Goal: Task Accomplishment & Management: Manage account settings

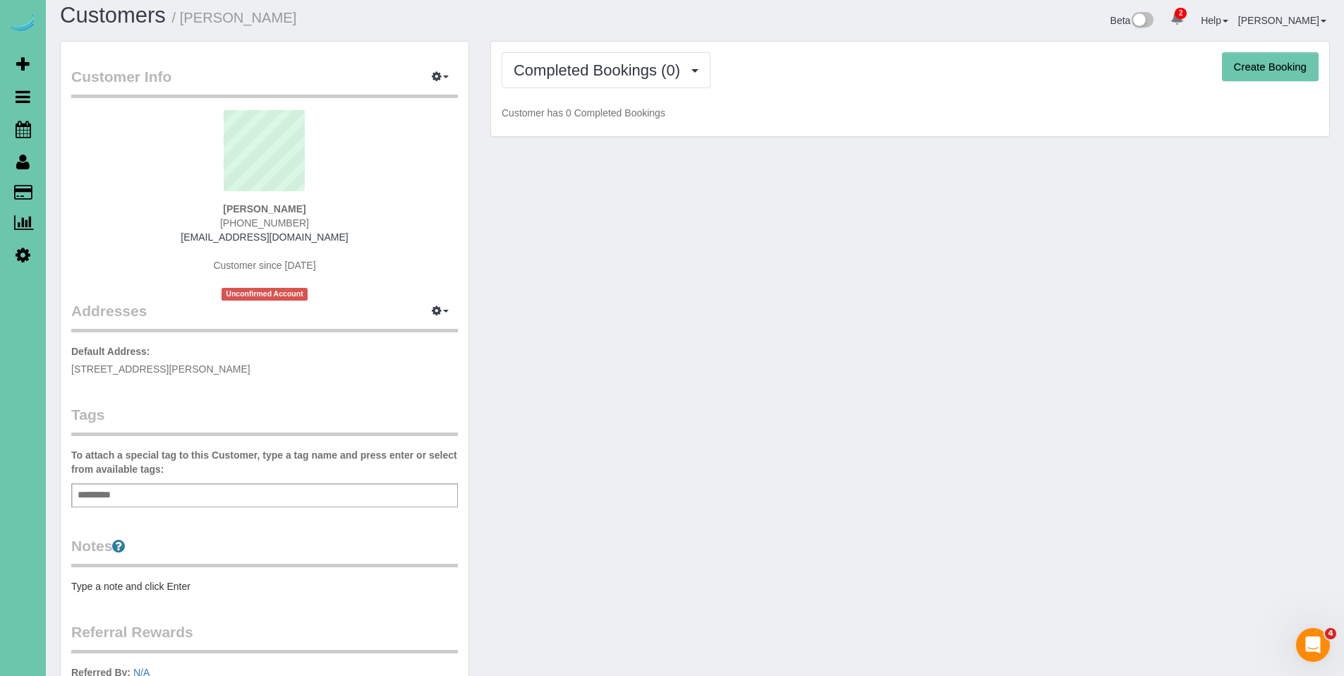
scroll to position [1, 0]
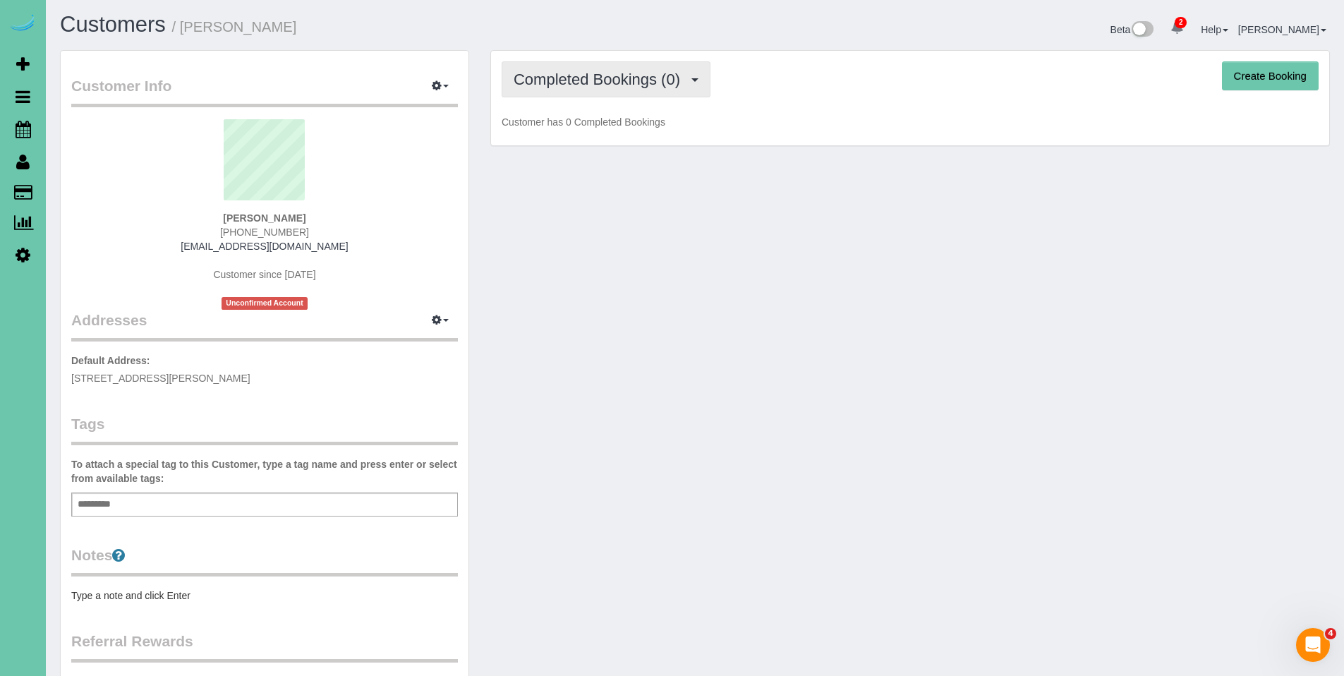
click at [600, 72] on span "Completed Bookings (0)" at bounding box center [601, 80] width 174 height 18
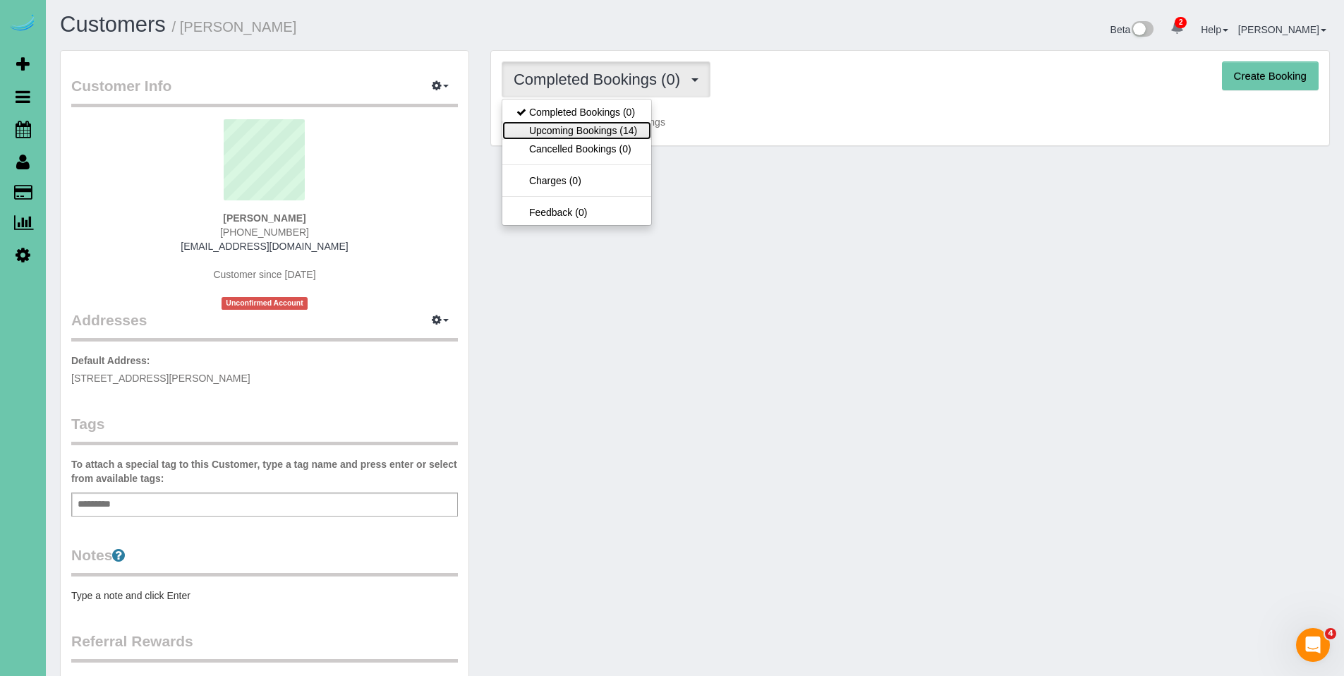
click at [595, 123] on link "Upcoming Bookings (14)" at bounding box center [576, 130] width 149 height 18
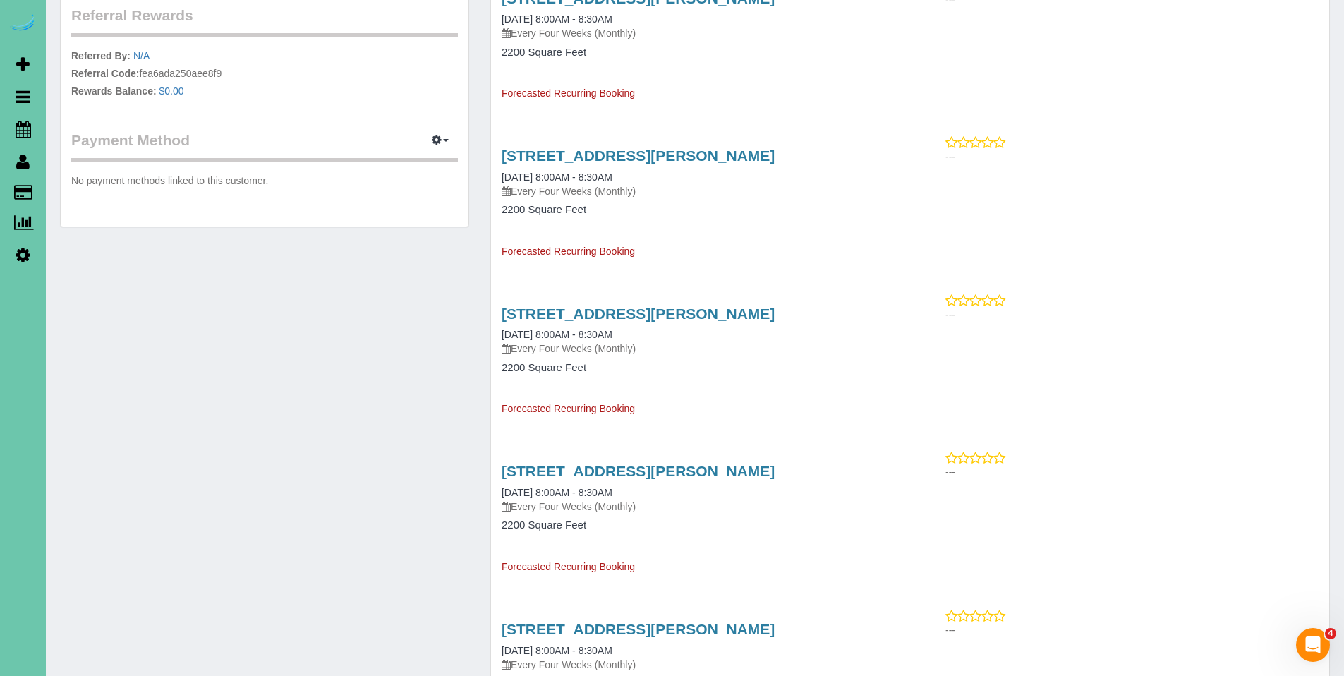
scroll to position [649, 0]
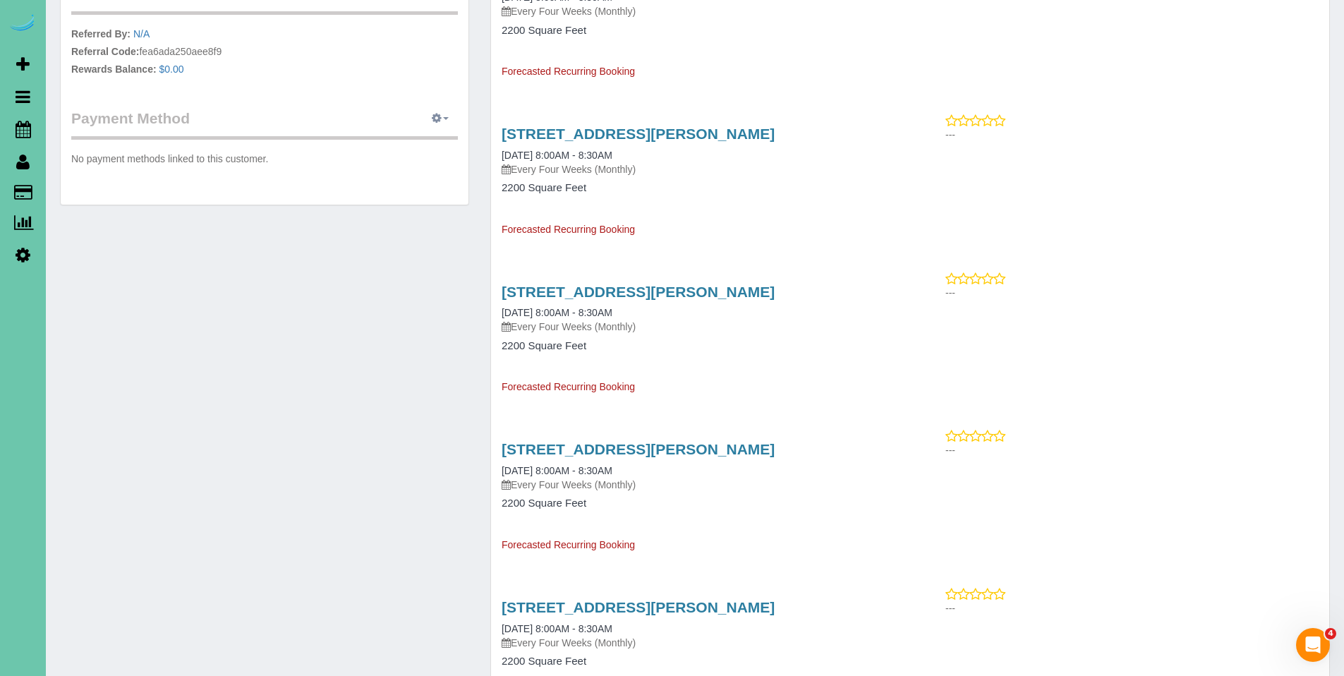
click at [437, 118] on icon "button" at bounding box center [437, 118] width 10 height 8
click at [372, 160] on link "Add Credit/Debit Card" at bounding box center [391, 163] width 132 height 18
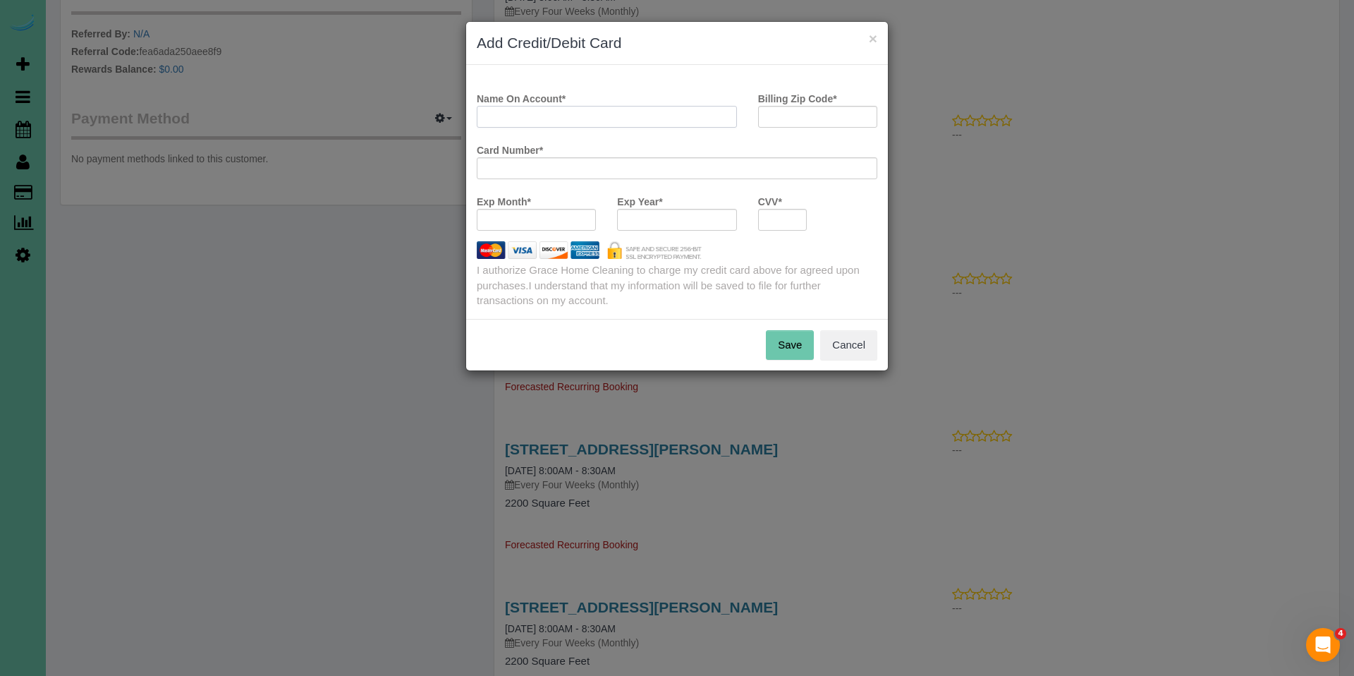
click at [583, 119] on input "Name On Account *" at bounding box center [607, 117] width 260 height 22
type input "Margert Co"
click at [855, 352] on button "Cancel" at bounding box center [848, 345] width 57 height 30
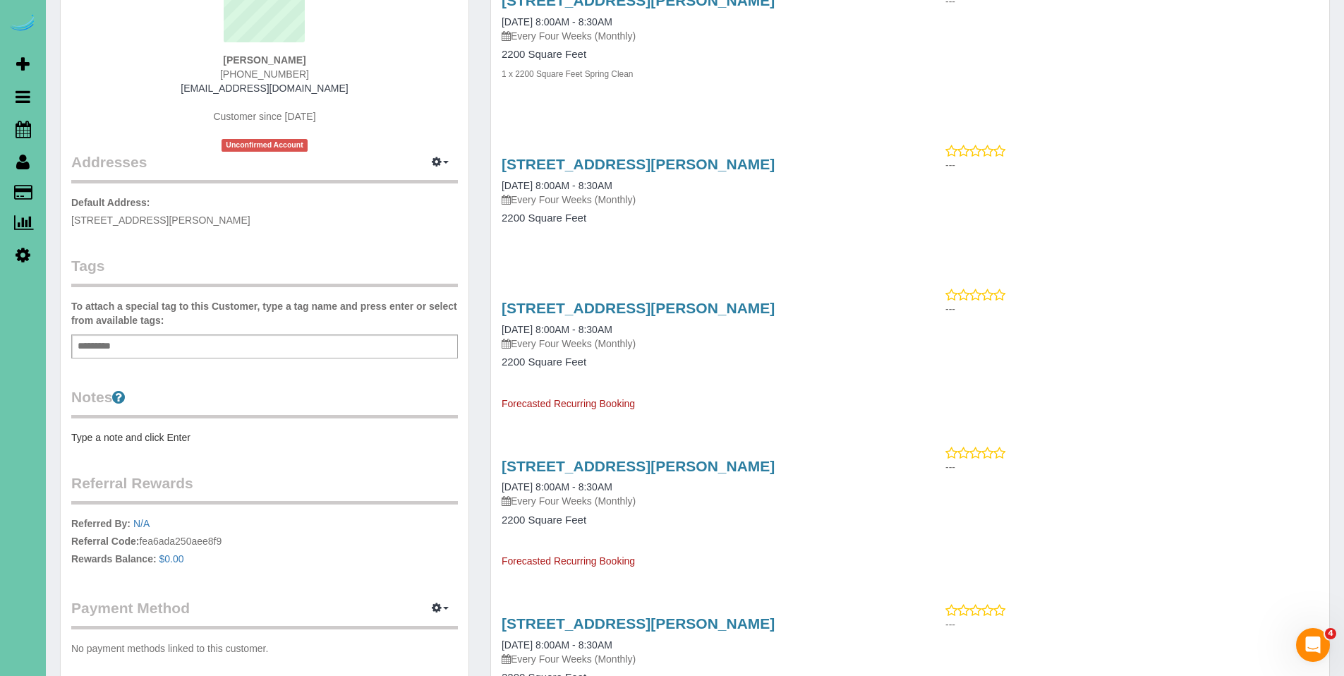
scroll to position [157, 0]
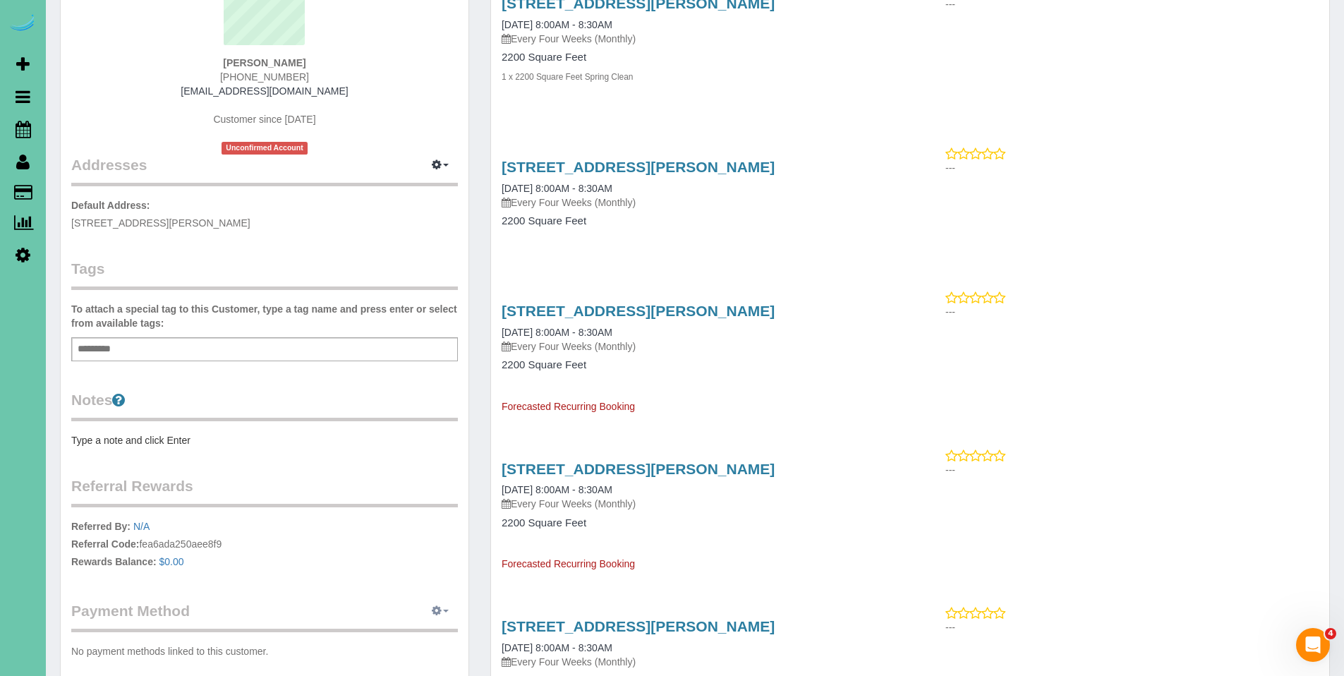
click at [435, 612] on icon "button" at bounding box center [437, 610] width 10 height 8
click at [415, 652] on link "Add Credit/Debit Card" at bounding box center [391, 655] width 132 height 18
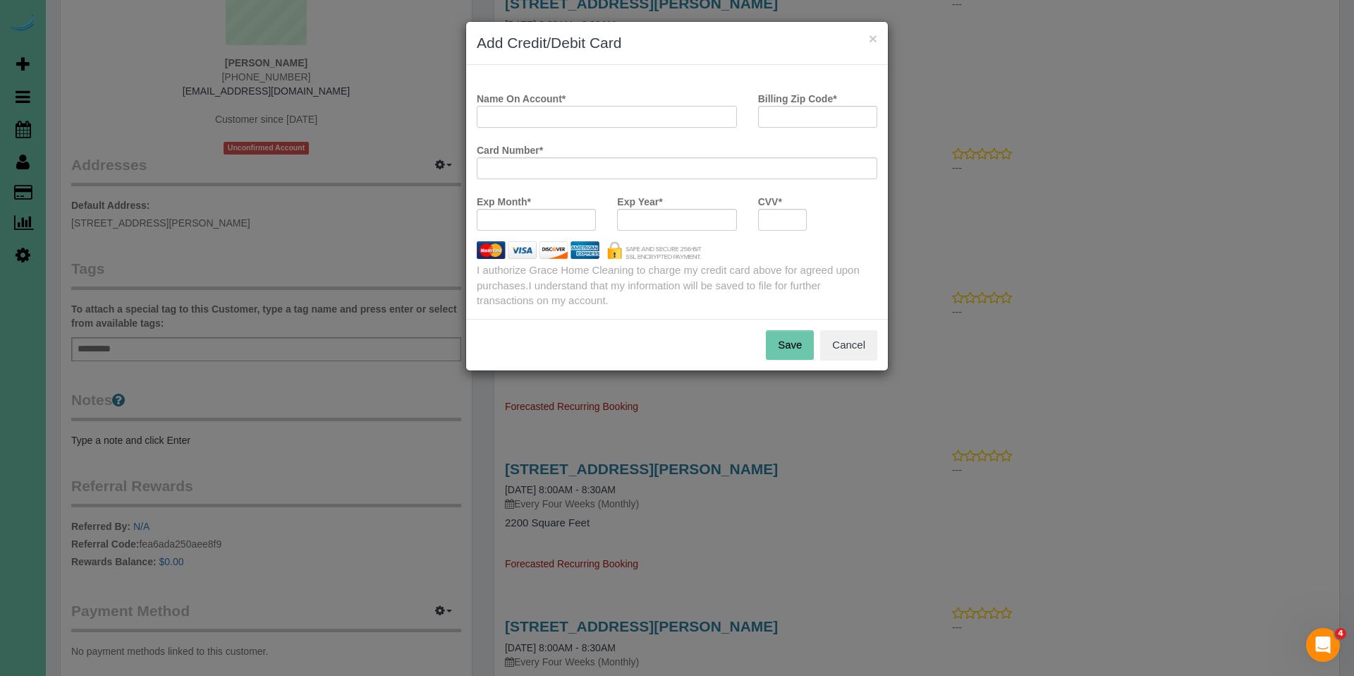
click at [640, 119] on input "Name On Account *" at bounding box center [607, 117] width 260 height 22
type input "Margret Colwell"
type input "68136"
click at [792, 352] on button "Save" at bounding box center [790, 345] width 48 height 30
click at [577, 119] on input "Margret Colwell" at bounding box center [607, 117] width 260 height 22
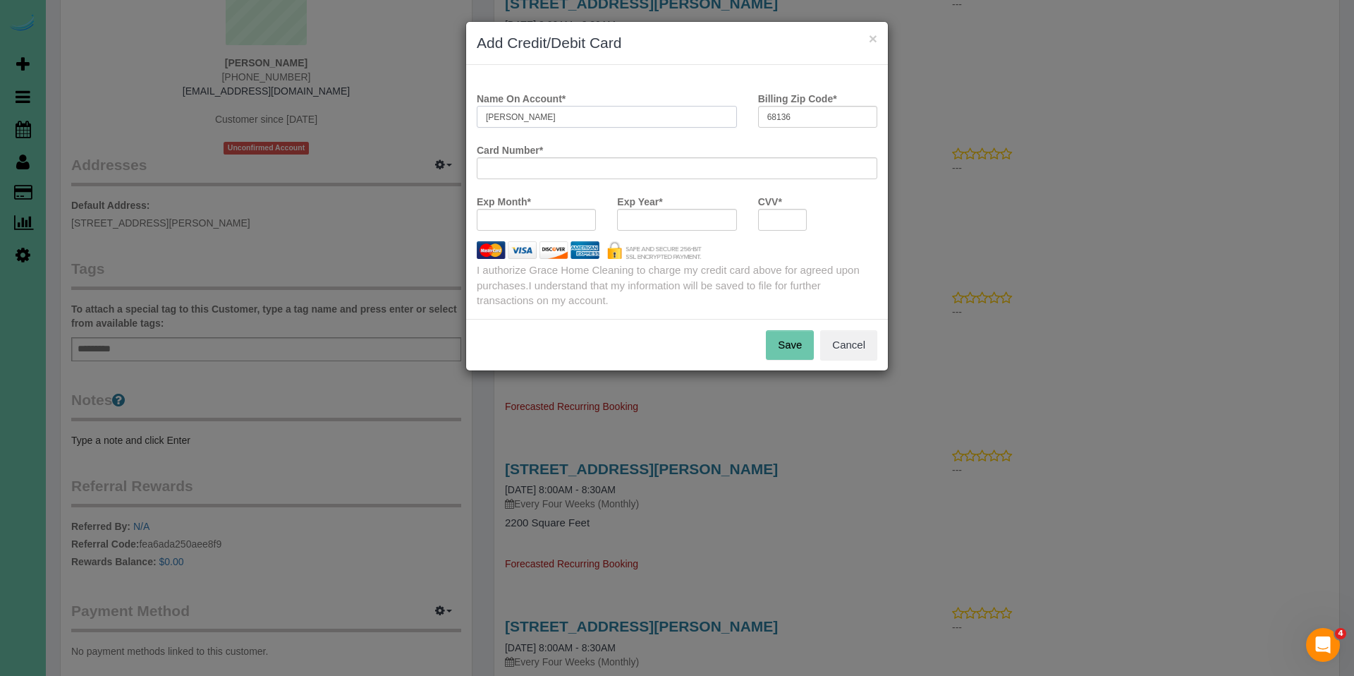
drag, startPoint x: 562, startPoint y: 119, endPoint x: 423, endPoint y: 117, distance: 139.7
click at [423, 117] on div "× Add Credit/Debit Card Name On Account * Margret Colwell Billing Zip Code * 68…" at bounding box center [677, 338] width 1354 height 676
click at [587, 109] on input "Margret Colwell" at bounding box center [607, 117] width 260 height 22
drag, startPoint x: 516, startPoint y: 119, endPoint x: 442, endPoint y: 116, distance: 74.1
click at [442, 116] on div "× Add Credit/Debit Card Name On Account * Margret Colwell Billing Zip Code * 68…" at bounding box center [677, 338] width 1354 height 676
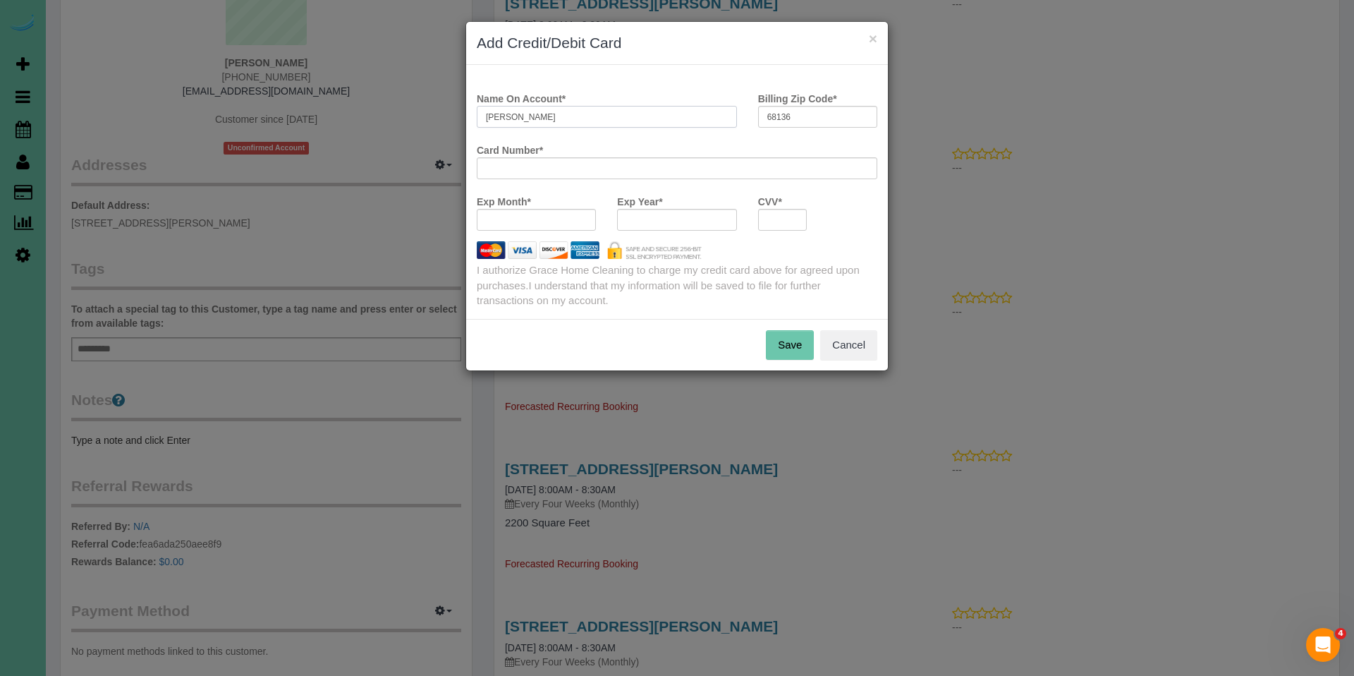
type input "Margaret Colwell"
click at [808, 209] on div "CVV *" at bounding box center [783, 210] width 71 height 41
click at [789, 341] on button "Save" at bounding box center [790, 345] width 48 height 30
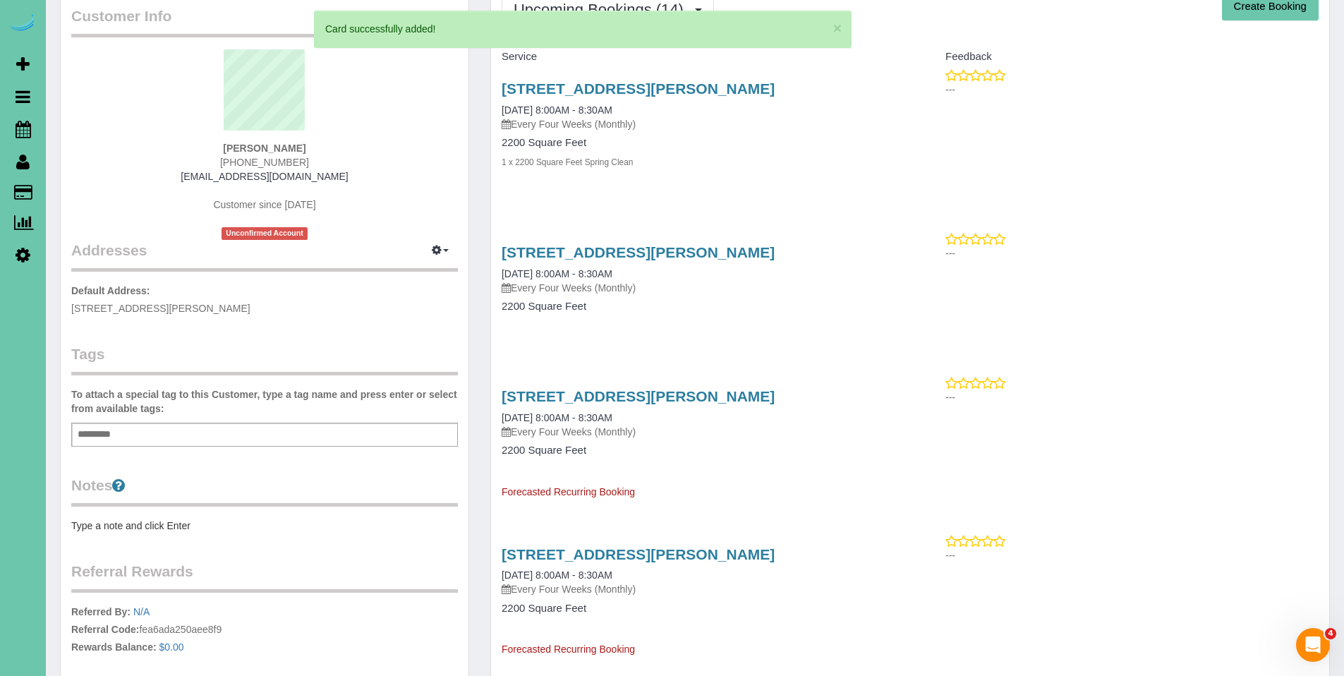
scroll to position [4, 0]
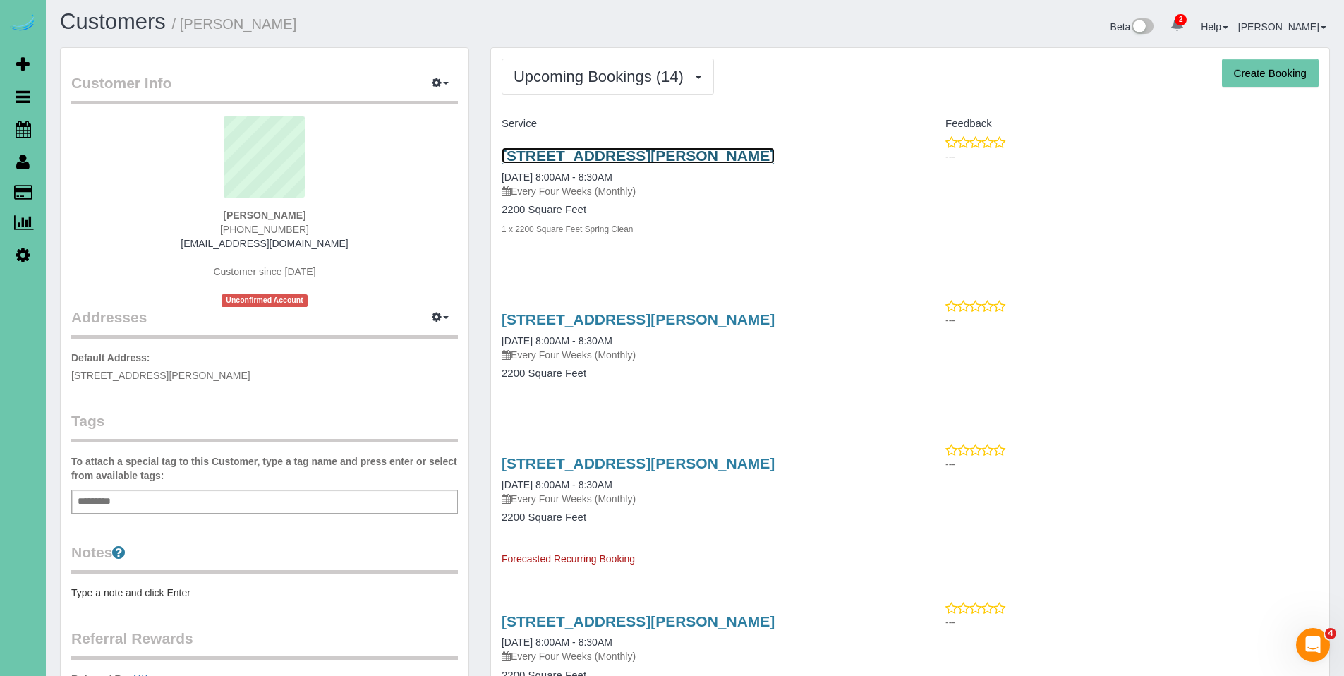
click at [609, 160] on link "15706 Emiline St, Omaha, NE 68136" at bounding box center [638, 155] width 273 height 16
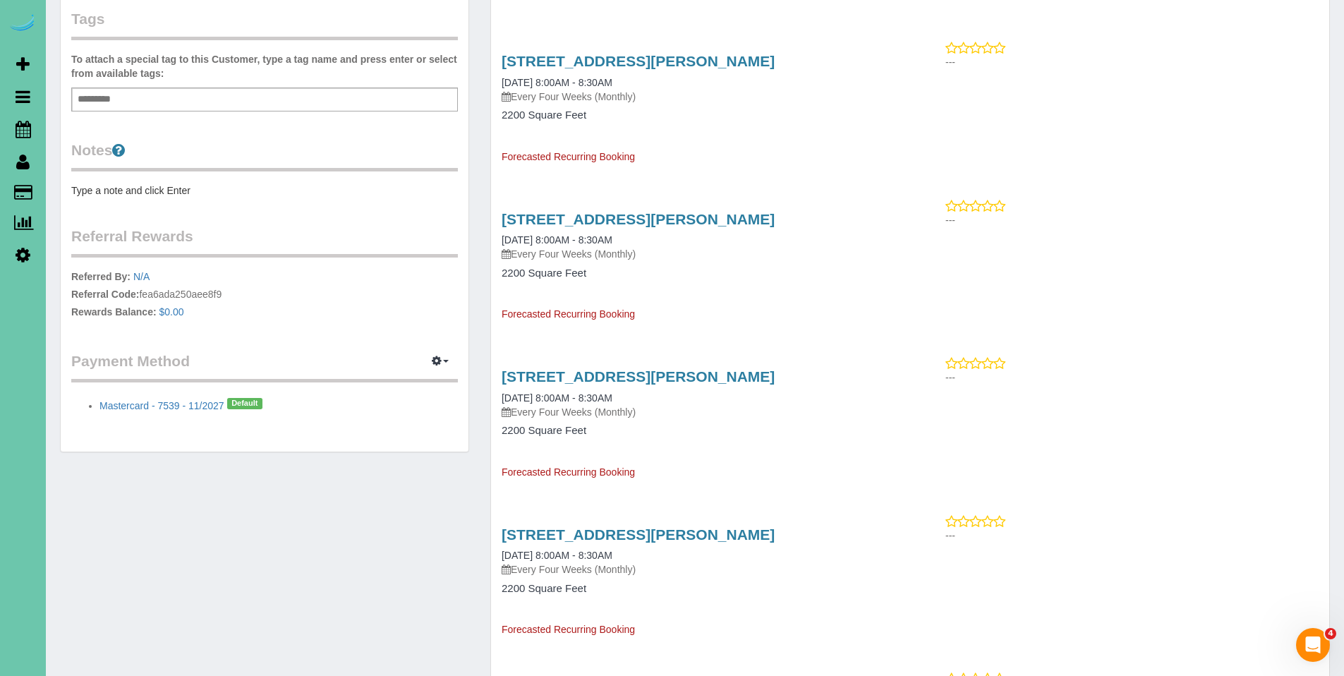
scroll to position [468, 0]
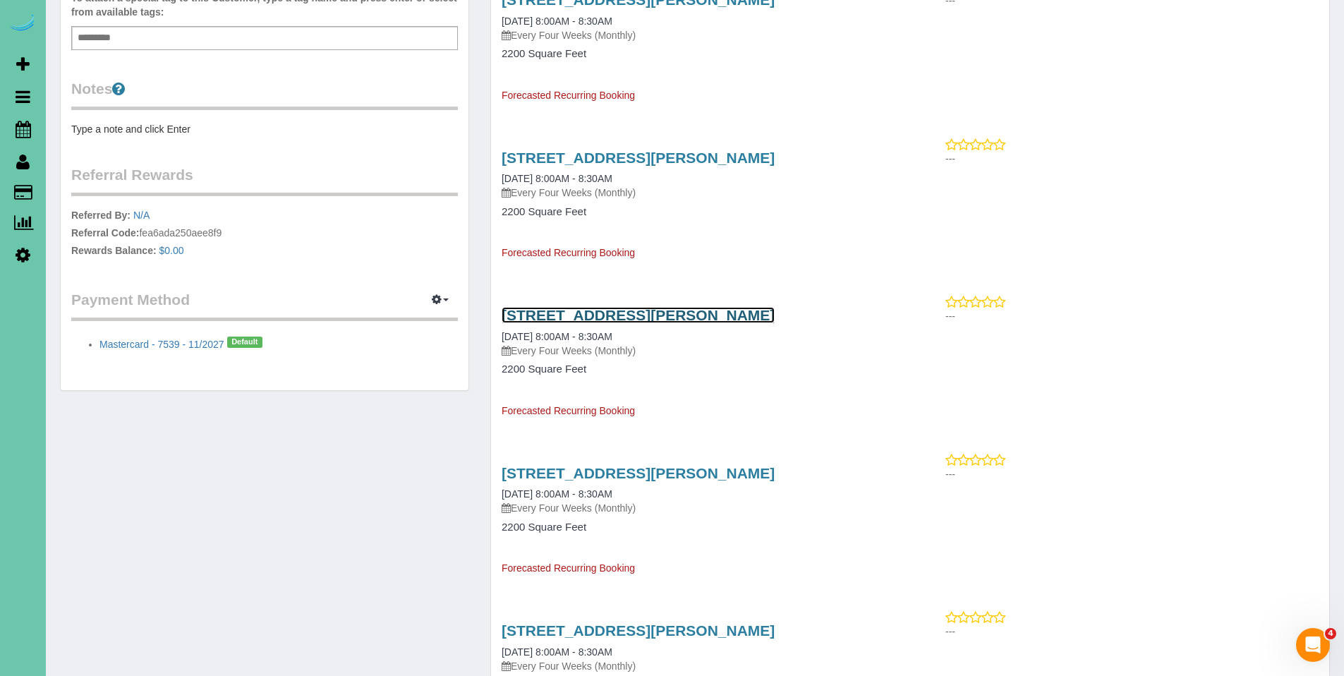
click at [570, 315] on link "15706 Emiline St, Omaha, NE 68136" at bounding box center [638, 315] width 273 height 16
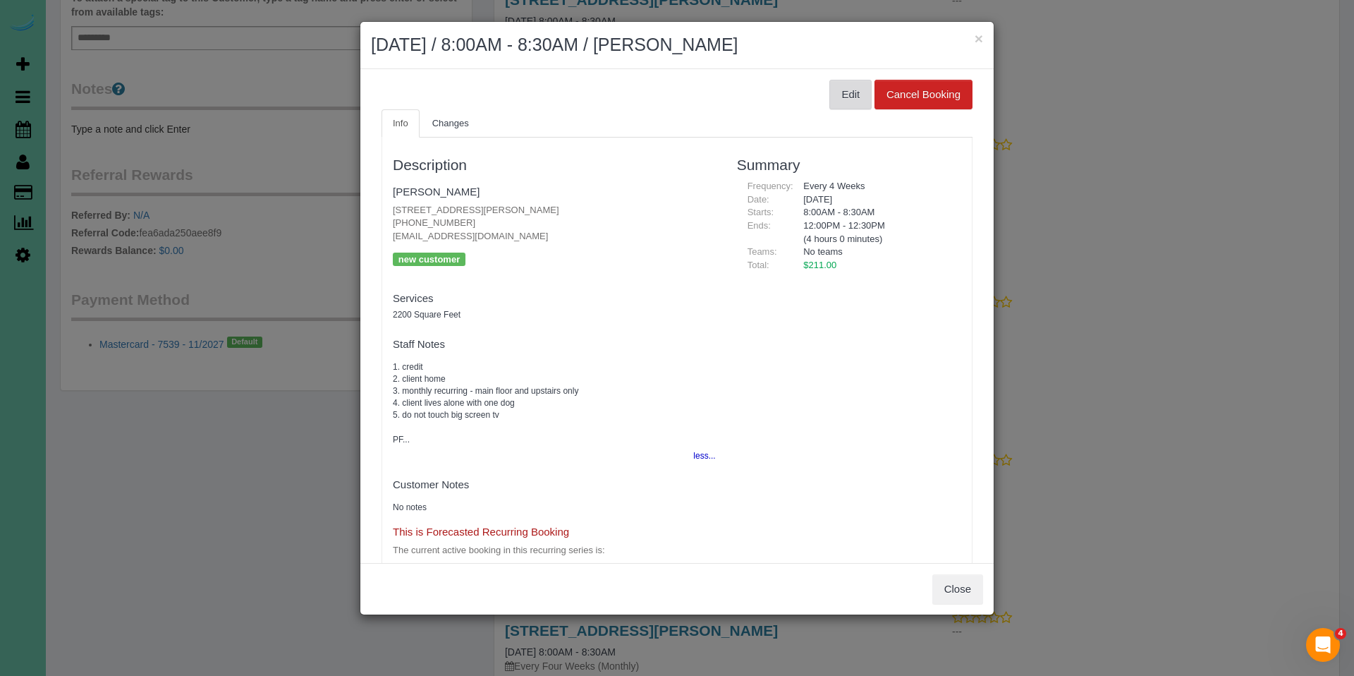
click at [851, 87] on button "Edit" at bounding box center [851, 95] width 42 height 30
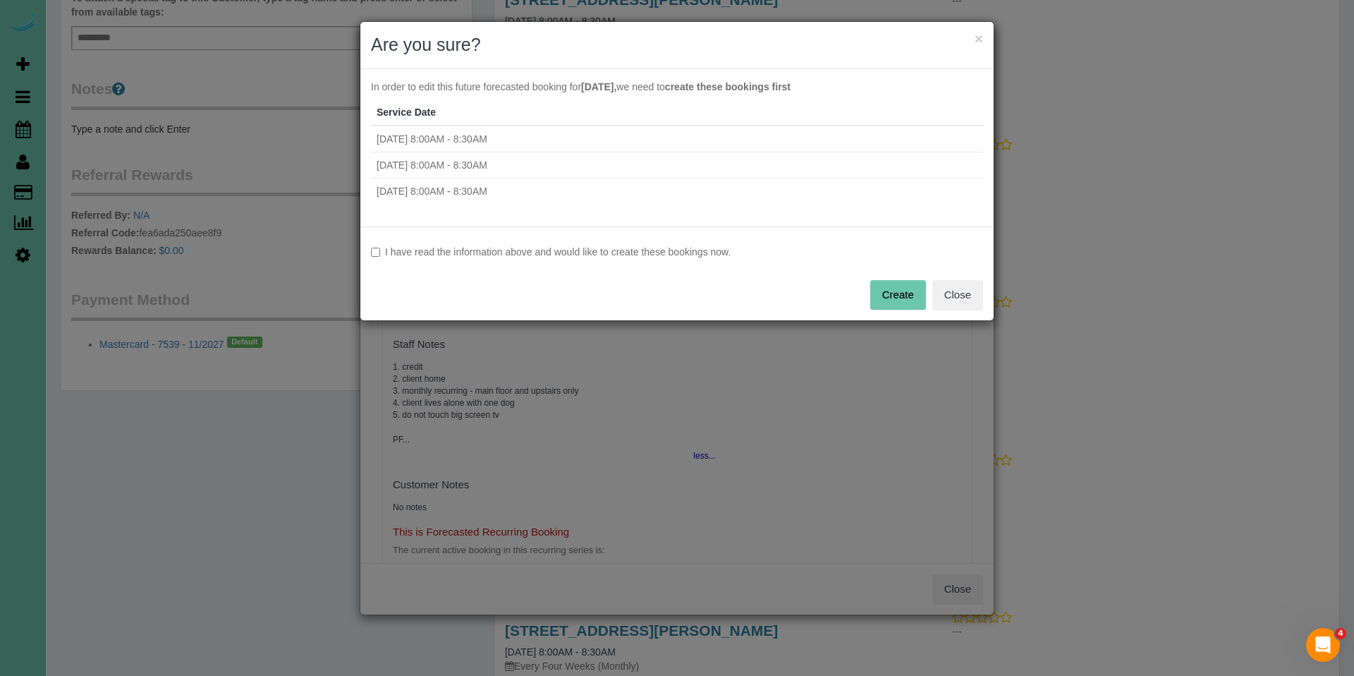
click at [485, 245] on label "I have read the information above and would like to create these bookings now." at bounding box center [677, 252] width 612 height 14
click at [894, 287] on button "Create" at bounding box center [898, 295] width 56 height 30
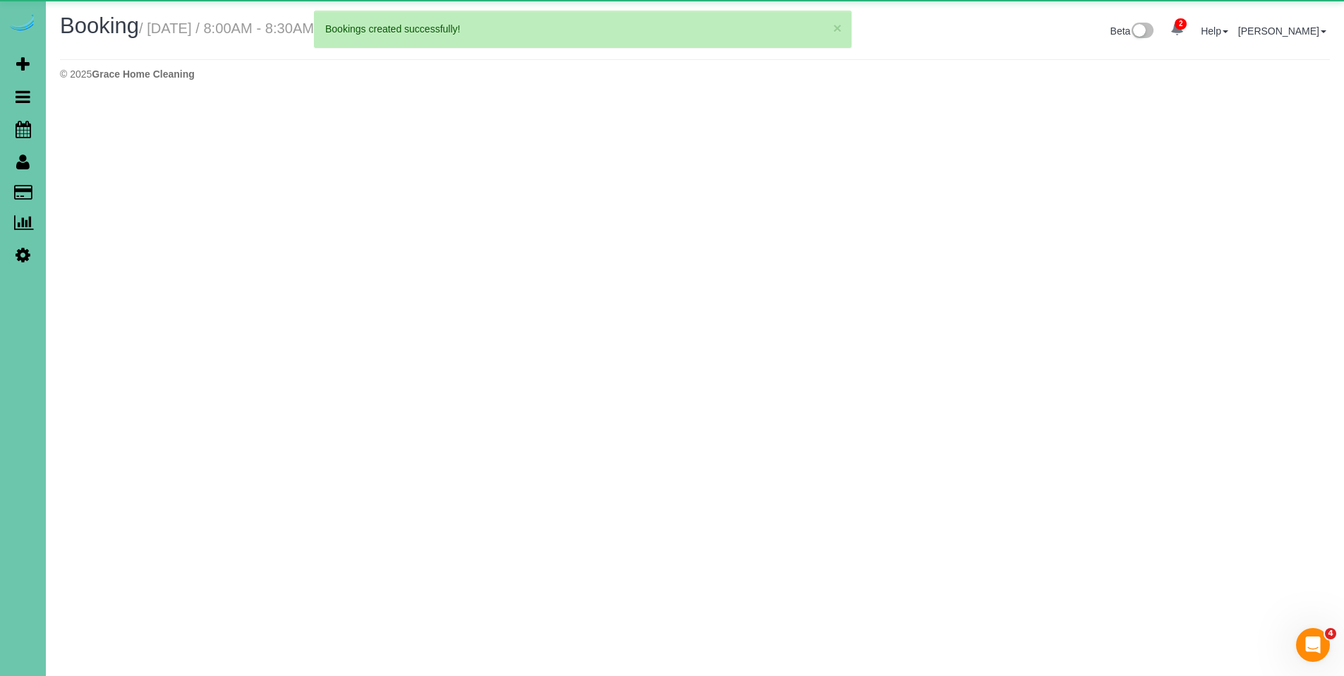
select select "NE"
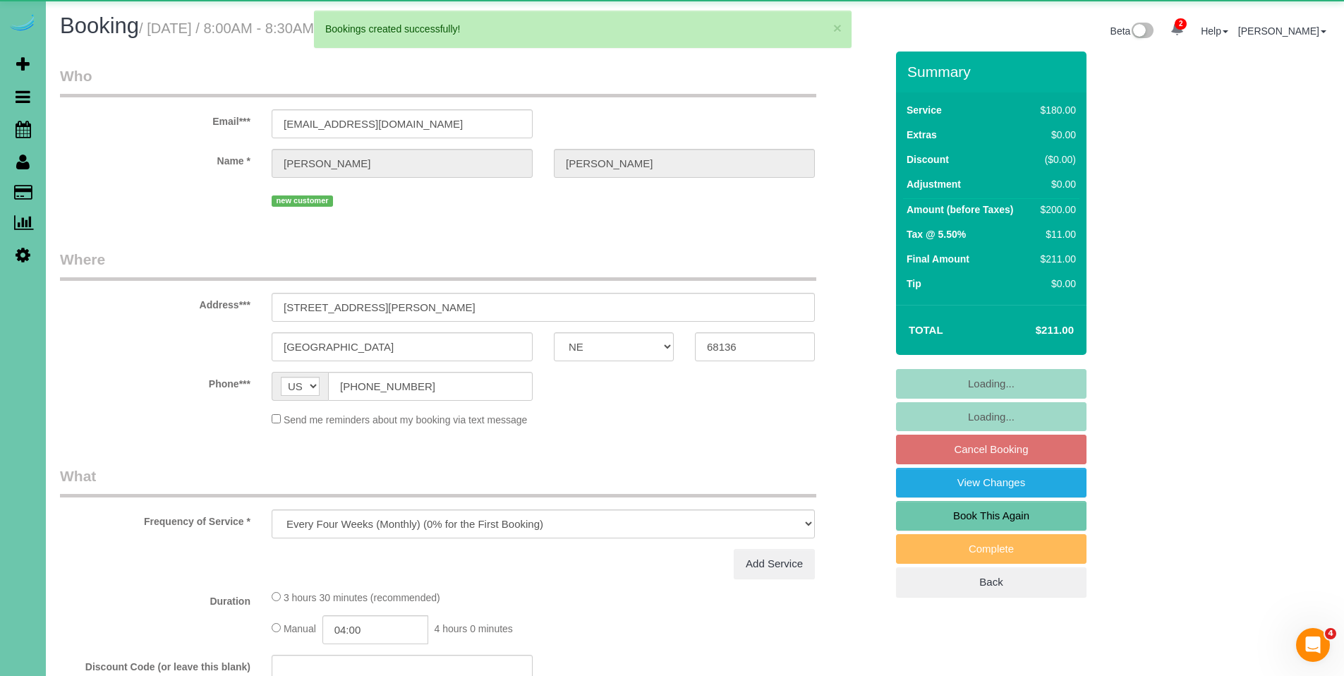
select select "object:2967"
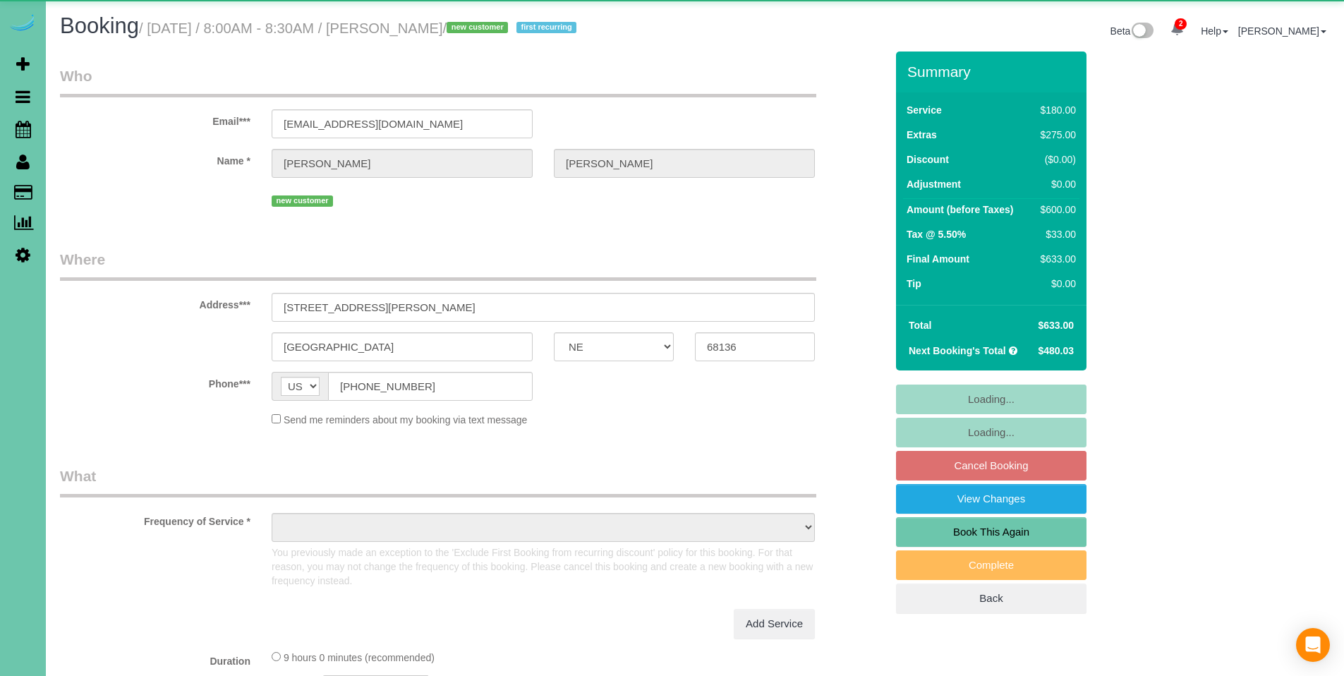
select select "NE"
select select "object:921"
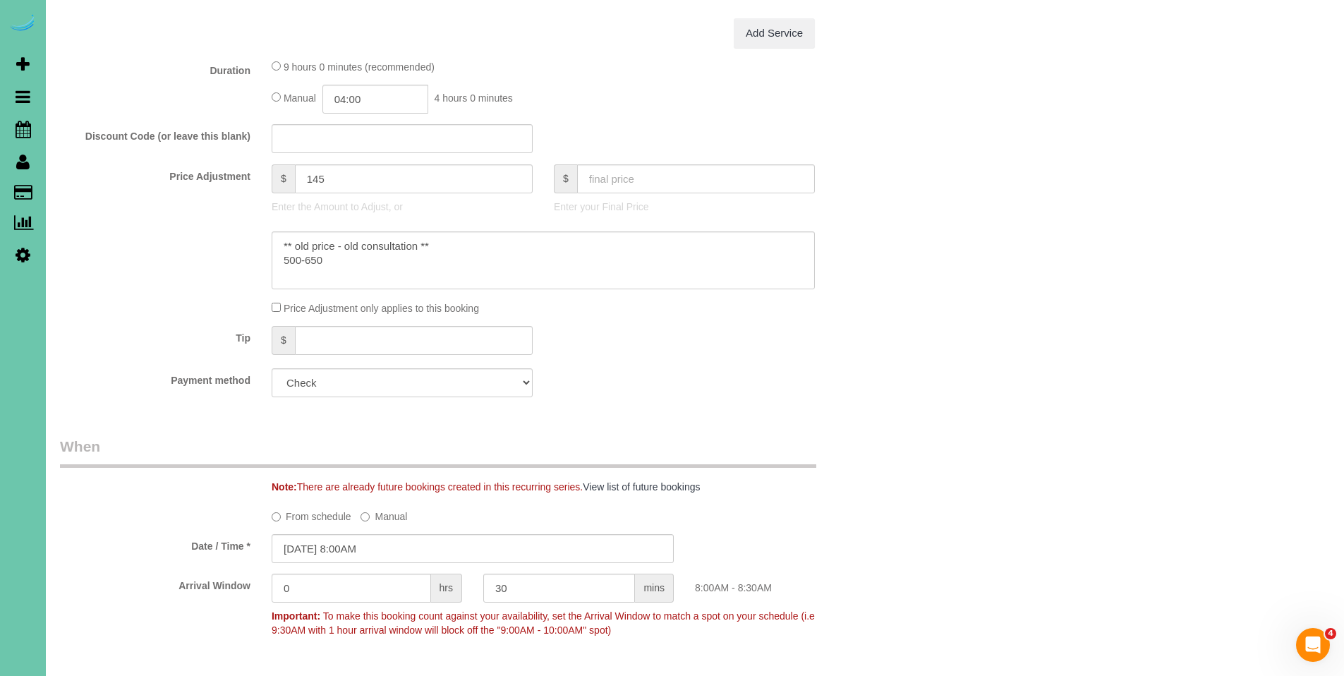
scroll to position [723, 0]
click at [394, 379] on select "Mastercard - 7539 - 11/2027 (Default) Add Credit Card ─────────────── Cash Chec…" at bounding box center [402, 379] width 261 height 29
select select "string:fspay-2270795a-5dcd-4ee7-a148-bf3166f21695"
click at [272, 365] on select "Mastercard - 7539 - 11/2027 (Default) Add Credit Card ─────────────── Cash Chec…" at bounding box center [402, 379] width 261 height 29
click at [1013, 344] on div "Who Email*** [EMAIL_ADDRESS][DOMAIN_NAME] Name * [PERSON_NAME][GEOGRAPHIC_DATA]…" at bounding box center [695, 393] width 1270 height 2130
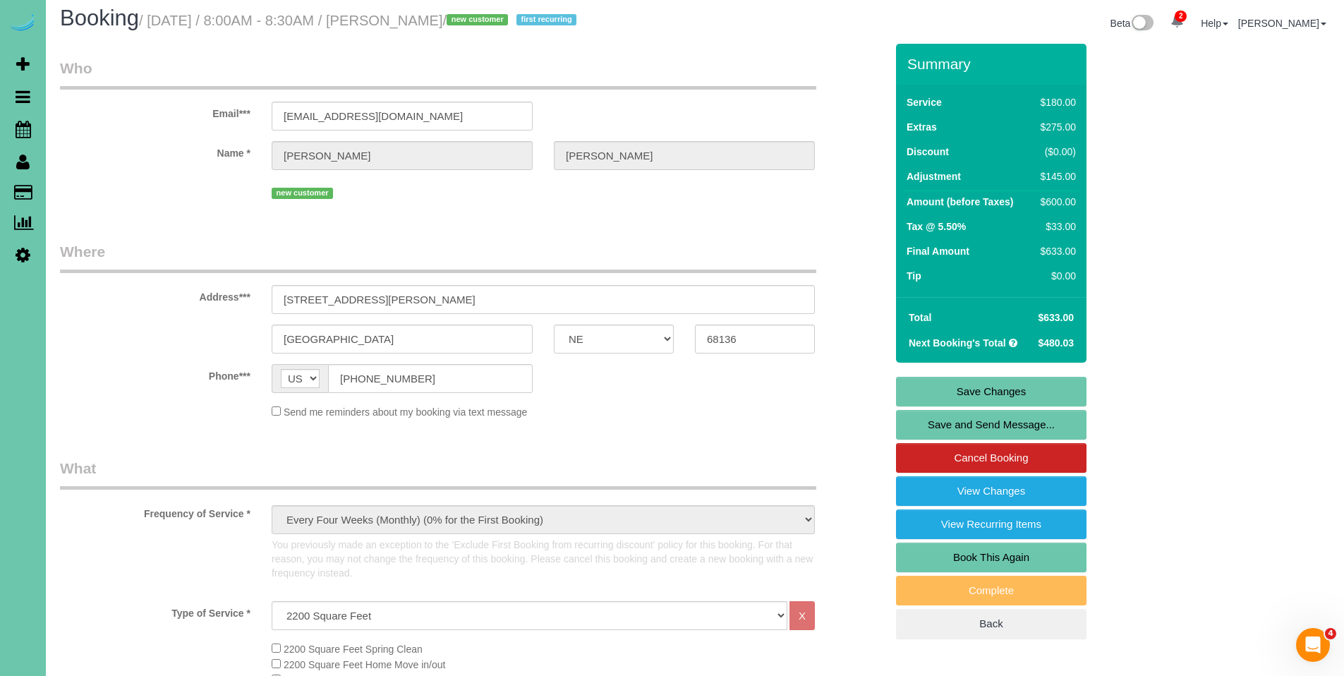
scroll to position [0, 0]
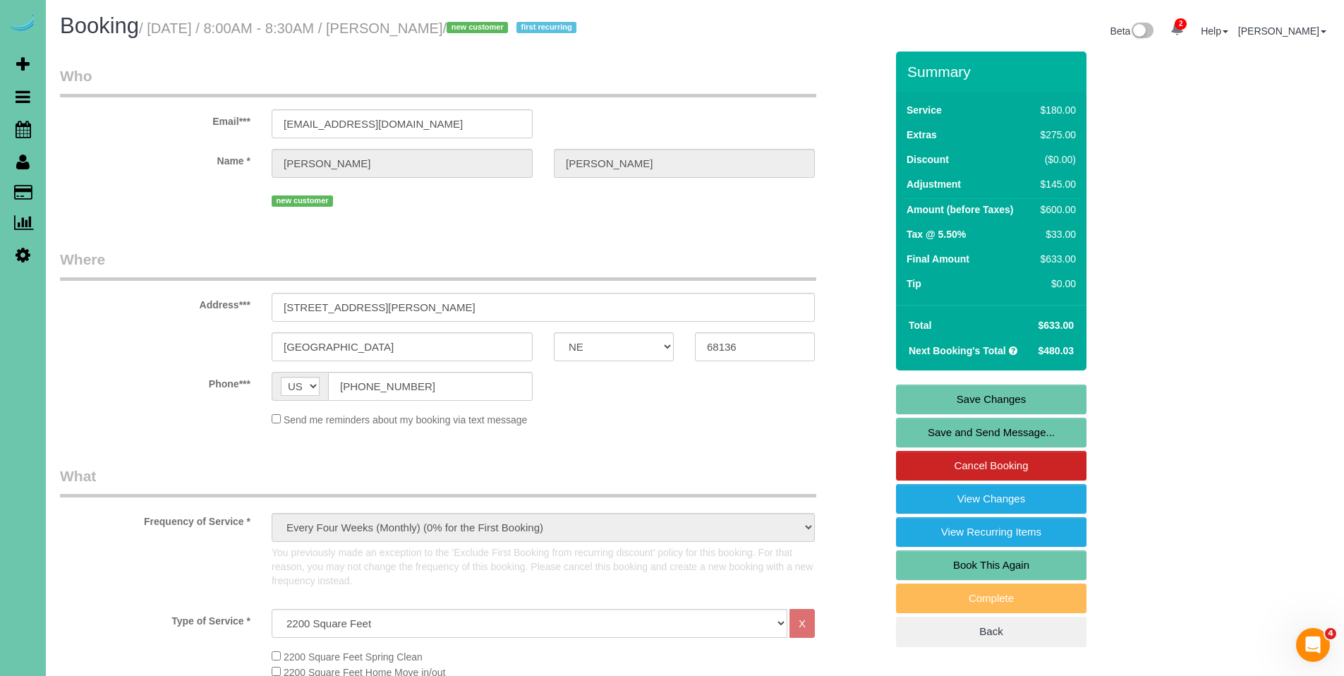
click at [999, 399] on link "Save Changes" at bounding box center [991, 399] width 190 height 30
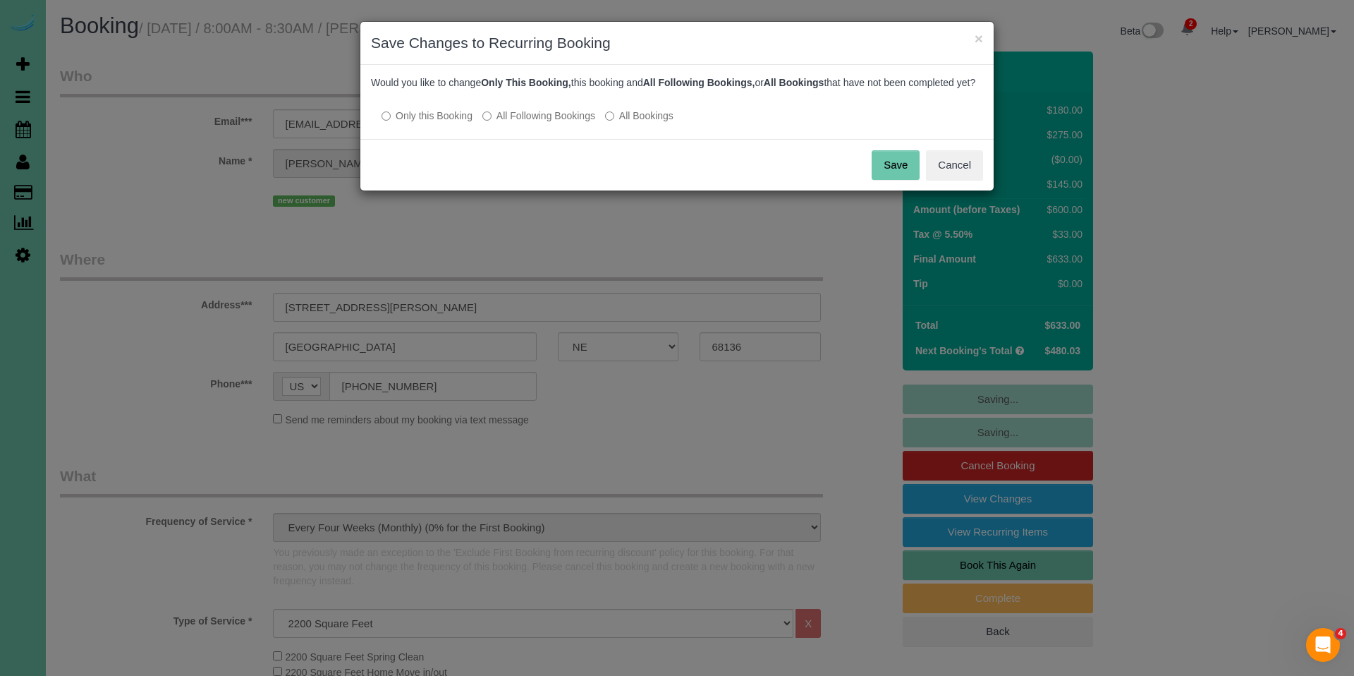
click at [520, 123] on label "All Following Bookings" at bounding box center [538, 116] width 113 height 14
click at [892, 170] on button "Save" at bounding box center [896, 165] width 48 height 30
